Goal: Transaction & Acquisition: Purchase product/service

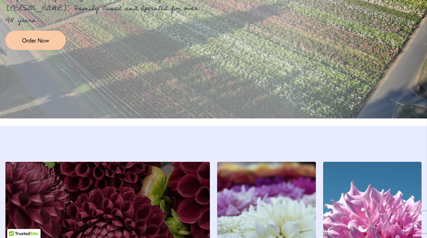
scroll to position [906, 0]
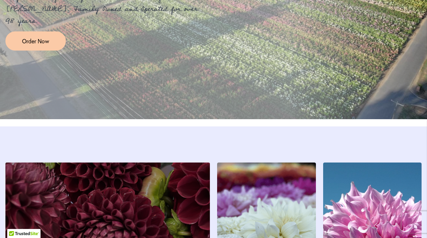
click at [46, 44] on span "Order Now" at bounding box center [35, 41] width 27 height 8
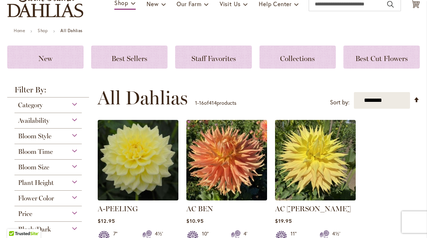
scroll to position [71, 0]
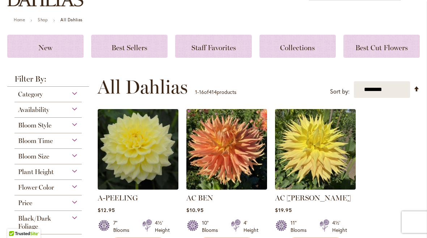
click at [78, 176] on div "Plant Height" at bounding box center [47, 171] width 67 height 12
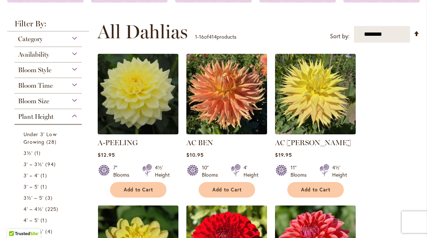
scroll to position [127, 0]
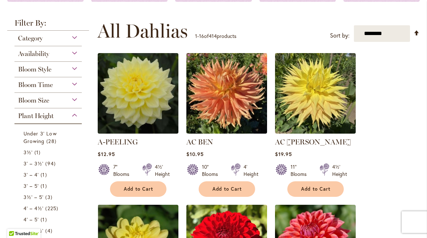
click at [50, 166] on span "94 items" at bounding box center [51, 164] width 12 height 8
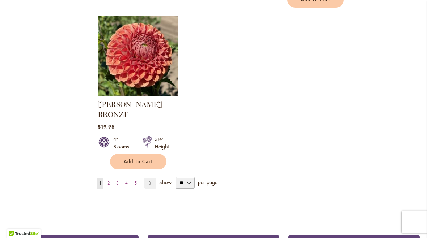
scroll to position [930, 0]
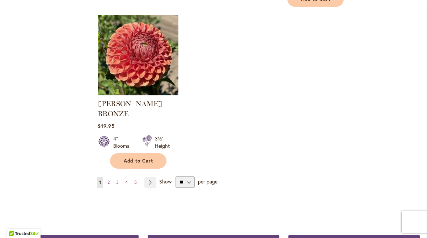
click at [111, 177] on link "Page 2" at bounding box center [109, 182] width 6 height 11
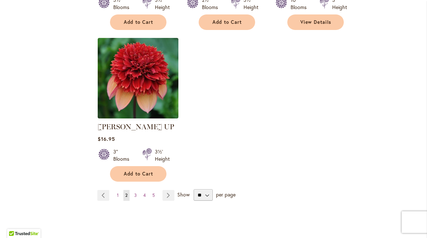
scroll to position [908, 0]
click at [170, 190] on link "Page Next" at bounding box center [168, 195] width 12 height 11
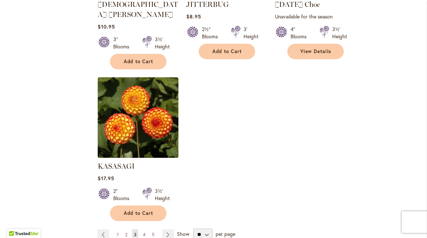
scroll to position [858, 0]
click at [170, 230] on link "Page Next" at bounding box center [168, 235] width 12 height 11
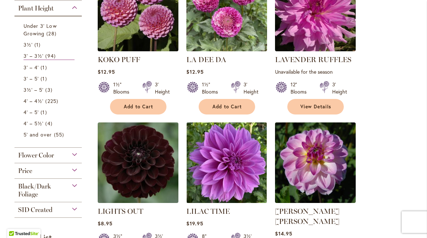
scroll to position [195, 0]
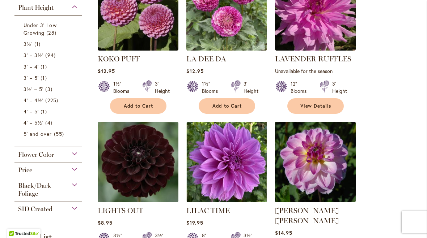
click at [81, 154] on div "Flower Color" at bounding box center [47, 153] width 67 height 12
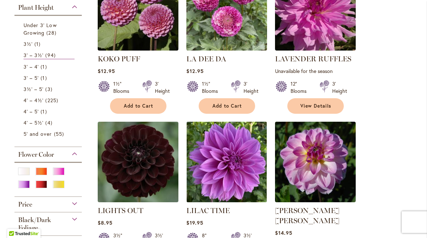
click at [26, 188] on div "Purple" at bounding box center [24, 185] width 12 height 8
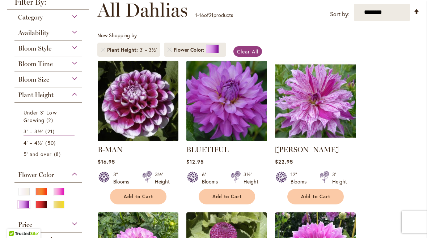
scroll to position [108, 0]
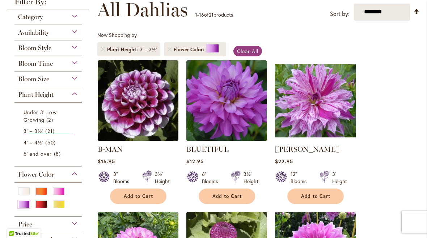
click at [41, 207] on div "Red" at bounding box center [41, 205] width 12 height 8
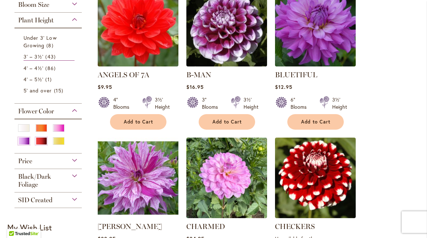
scroll to position [182, 0]
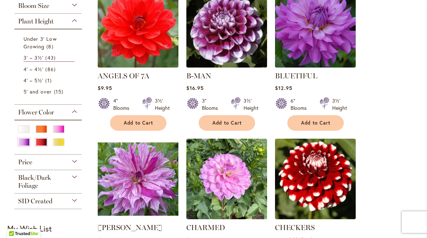
click at [16, 125] on div at bounding box center [47, 135] width 67 height 31
click at [20, 132] on div "White/Cream" at bounding box center [24, 130] width 12 height 8
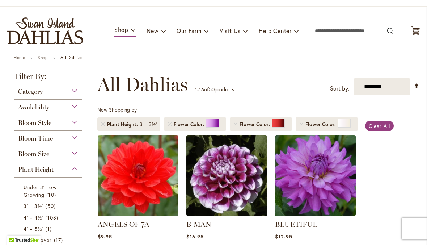
scroll to position [39, 0]
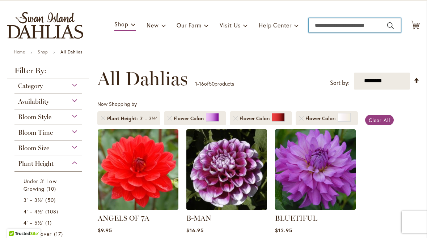
click at [321, 29] on input "Search" at bounding box center [355, 25] width 92 height 14
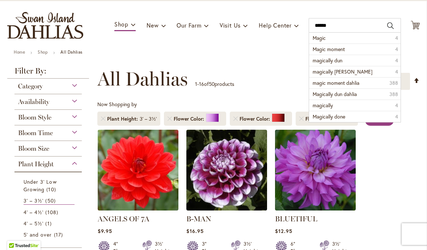
click at [343, 50] on span "Magic moment" at bounding box center [329, 49] width 32 height 7
type input "**********"
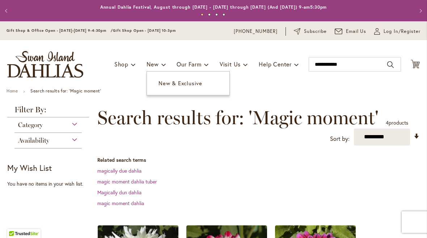
click at [187, 89] on link "New & Exclusive" at bounding box center [188, 83] width 82 height 13
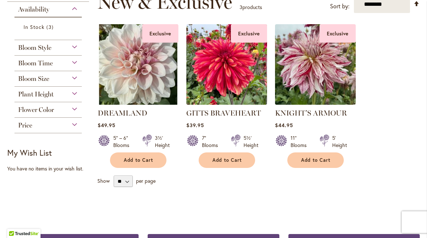
scroll to position [116, 0]
click at [77, 97] on div "Plant Height" at bounding box center [47, 93] width 67 height 12
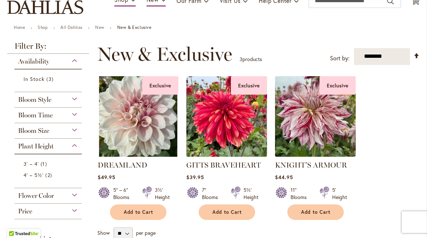
scroll to position [64, 0]
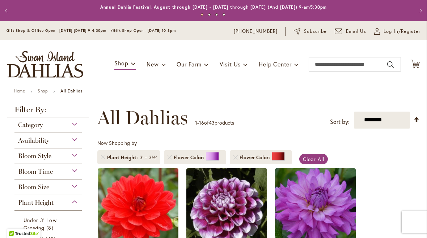
click at [79, 175] on div "Bloom Time" at bounding box center [47, 170] width 67 height 12
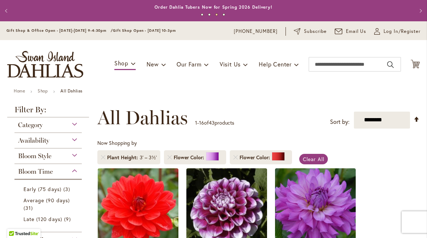
click at [50, 201] on span "Average (90 days)" at bounding box center [47, 200] width 46 height 7
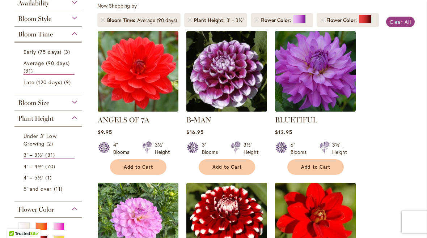
scroll to position [138, 0]
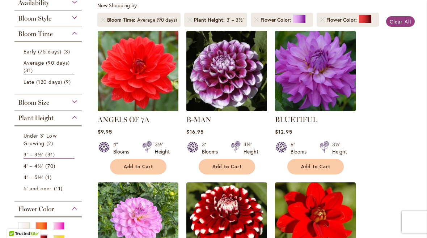
click at [140, 76] on img at bounding box center [138, 71] width 81 height 81
click at [150, 86] on img at bounding box center [138, 71] width 81 height 81
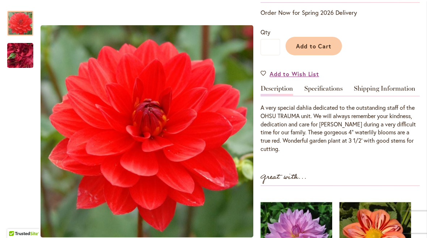
scroll to position [153, 0]
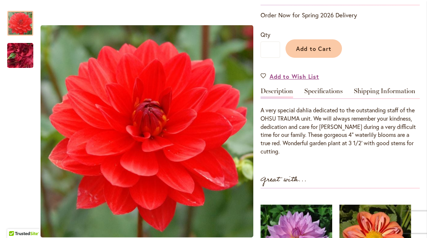
click at [15, 53] on img "ANGELS OF 7A" at bounding box center [20, 55] width 52 height 39
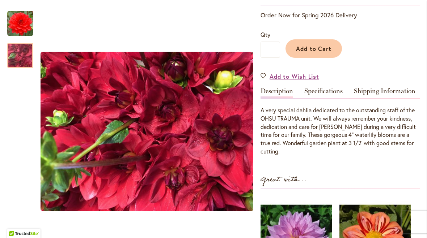
click at [21, 22] on img "ANGELS OF 7A" at bounding box center [20, 23] width 26 height 26
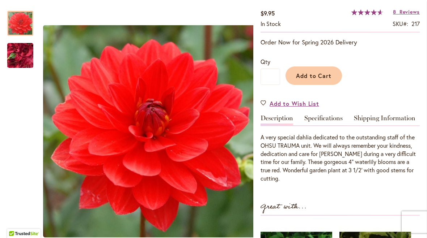
scroll to position [94, 0]
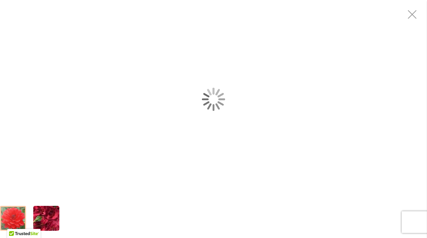
click at [61, 194] on div "ANGELS OF 7A" at bounding box center [213, 99] width 427 height 199
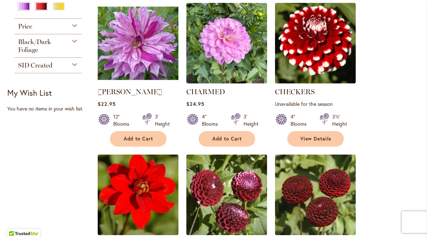
scroll to position [319, 0]
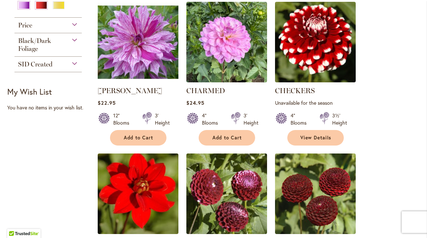
click at [76, 66] on div "SID Created" at bounding box center [47, 63] width 67 height 12
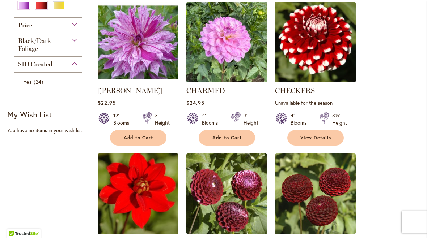
click at [78, 68] on div "SID Created" at bounding box center [47, 63] width 67 height 12
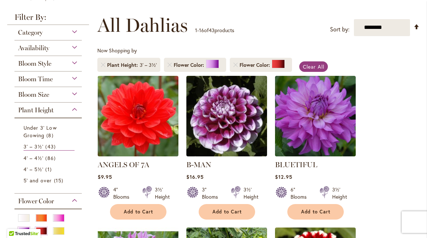
scroll to position [93, 0]
click at [321, 65] on span "Clear All" at bounding box center [313, 66] width 21 height 7
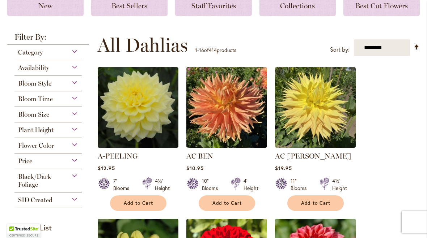
scroll to position [114, 0]
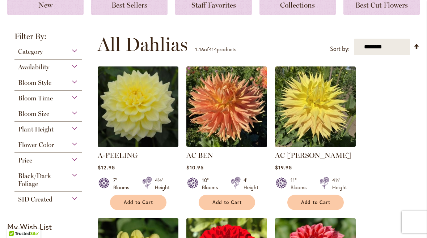
click at [80, 131] on div "Plant Height" at bounding box center [47, 128] width 67 height 12
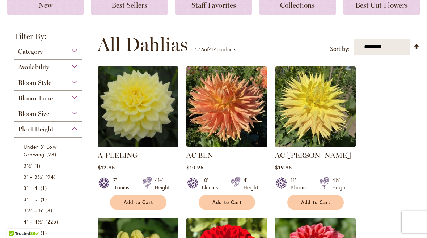
scroll to position [238, 0]
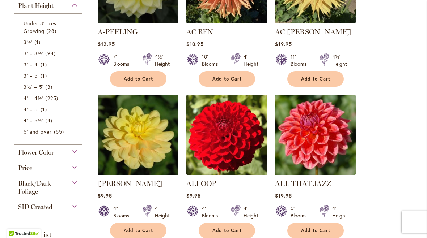
click at [51, 52] on span "94 items" at bounding box center [51, 54] width 12 height 8
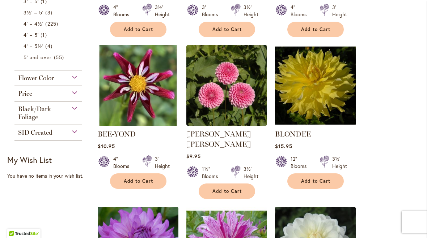
scroll to position [273, 0]
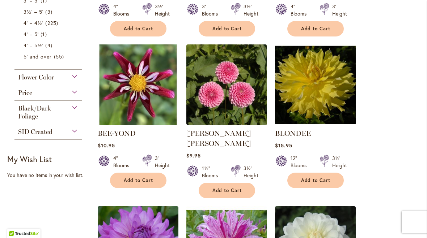
click at [79, 97] on div "Price" at bounding box center [47, 91] width 67 height 12
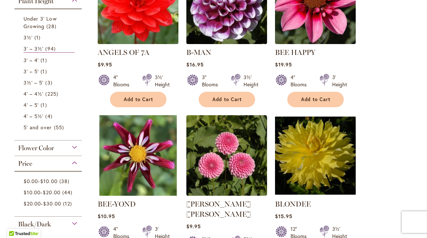
scroll to position [202, 0]
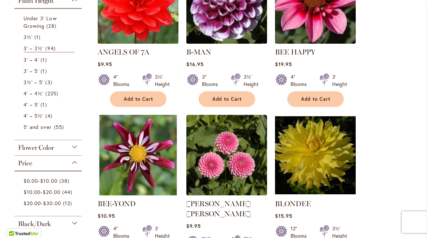
click at [46, 181] on span "$10.00" at bounding box center [48, 181] width 17 height 7
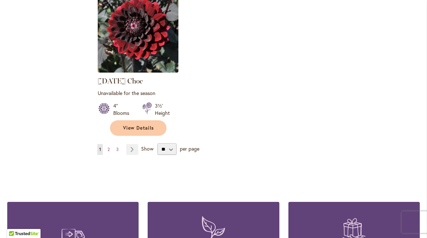
scroll to position [955, 0]
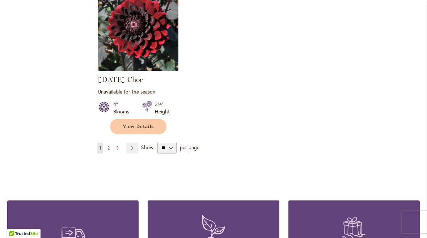
click at [133, 143] on link "Page Next" at bounding box center [132, 148] width 12 height 11
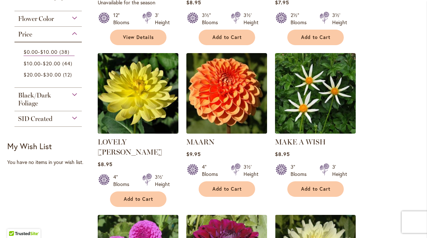
scroll to position [265, 0]
